Goal: Information Seeking & Learning: Compare options

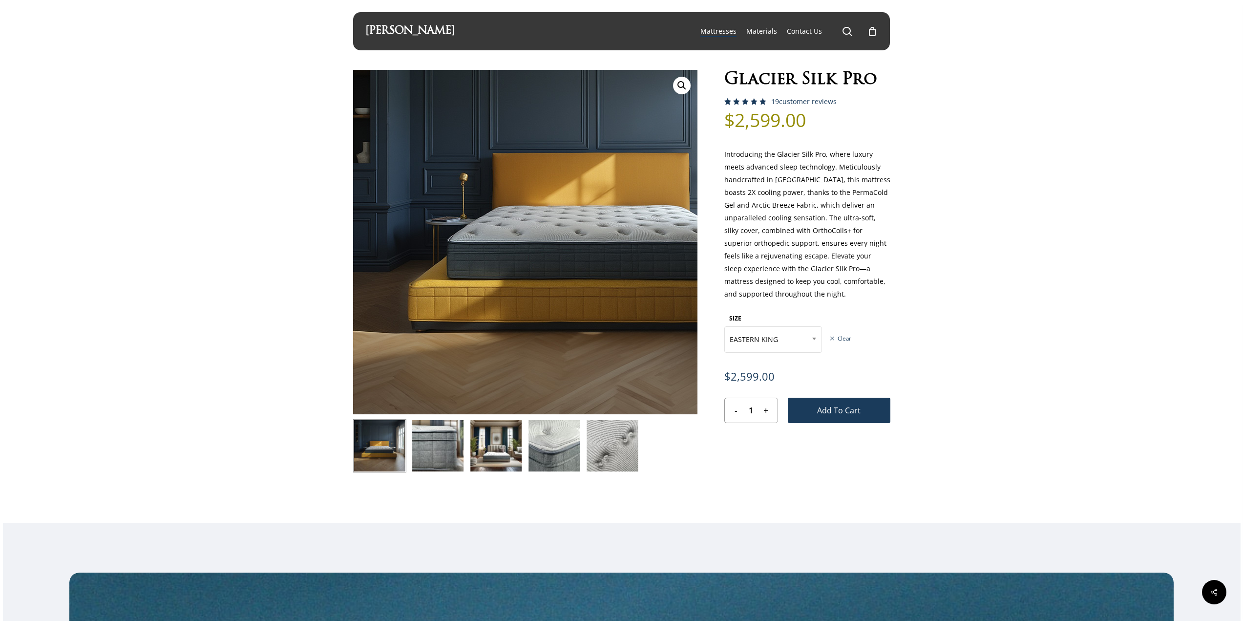
select select "EASTERN KING"
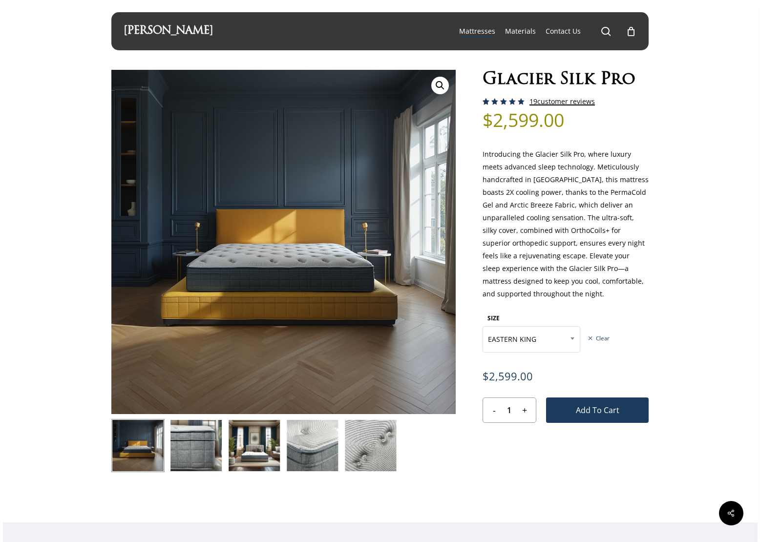
click at [536, 100] on span "19" at bounding box center [533, 101] width 8 height 9
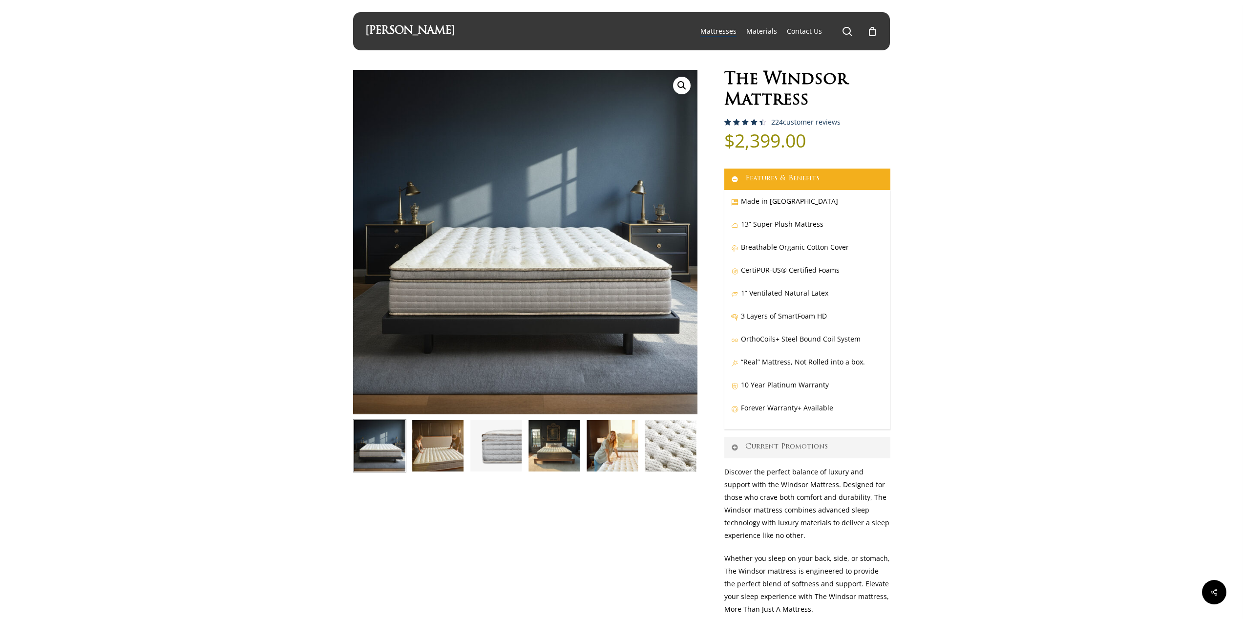
select select "EASTERN KING"
select select "ratinglow"
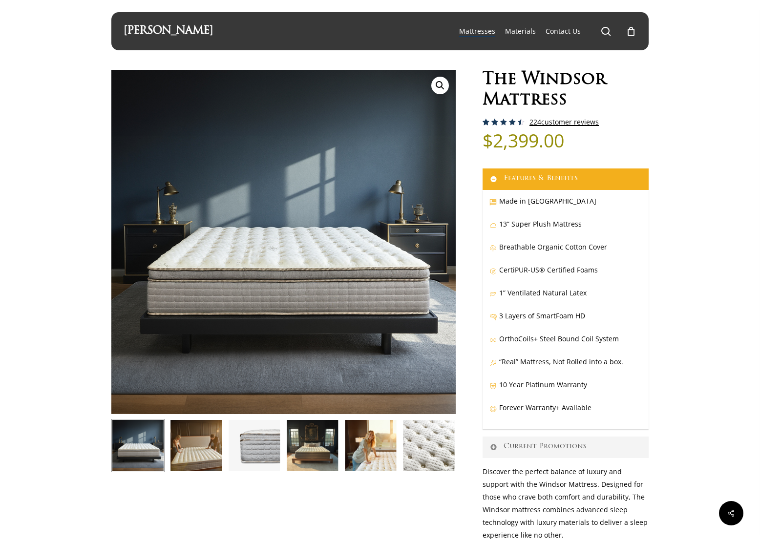
click at [549, 123] on link "224 customer reviews" at bounding box center [563, 122] width 69 height 8
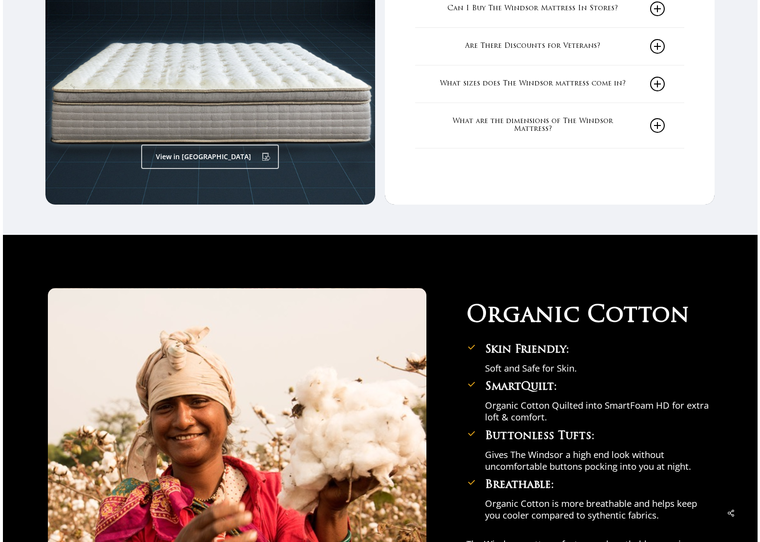
scroll to position [1591, 0]
